Goal: Task Accomplishment & Management: Manage account settings

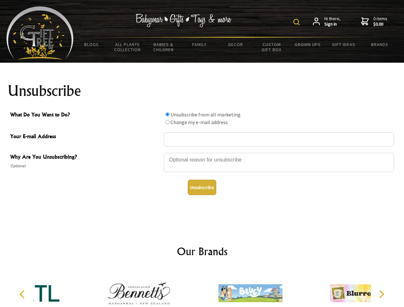
click at [298, 22] on img at bounding box center [297, 22] width 6 height 6
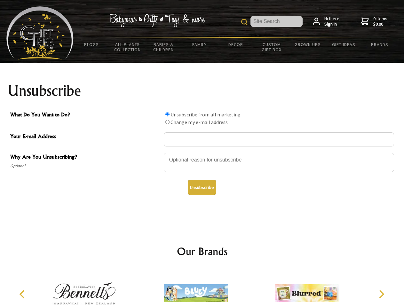
click at [202, 153] on div at bounding box center [279, 163] width 230 height 22
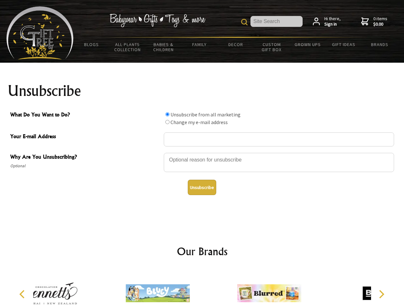
click at [167, 114] on input "What Do You Want to Do?" at bounding box center [168, 114] width 4 height 4
click at [167, 122] on input "What Do You Want to Do?" at bounding box center [168, 122] width 4 height 4
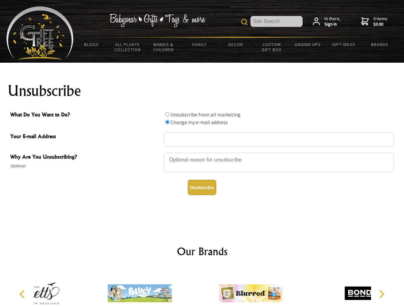
radio input "true"
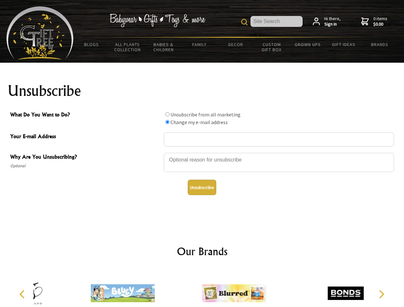
click at [202, 188] on button "Unsubscribe" at bounding box center [202, 187] width 28 height 15
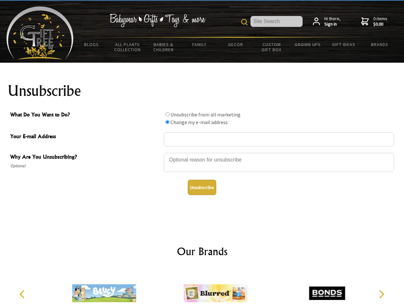
click at [202, 288] on div at bounding box center [202, 295] width 338 height 50
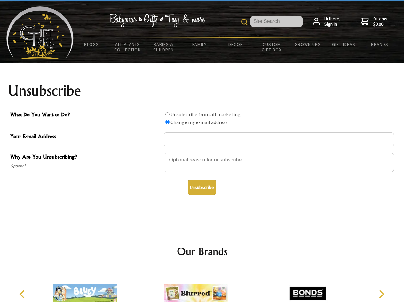
click at [23, 295] on icon "Previous" at bounding box center [23, 294] width 8 height 8
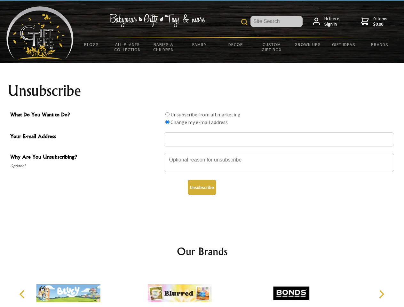
click at [382, 295] on icon "Next" at bounding box center [381, 294] width 8 height 8
